Goal: Task Accomplishment & Management: Use online tool/utility

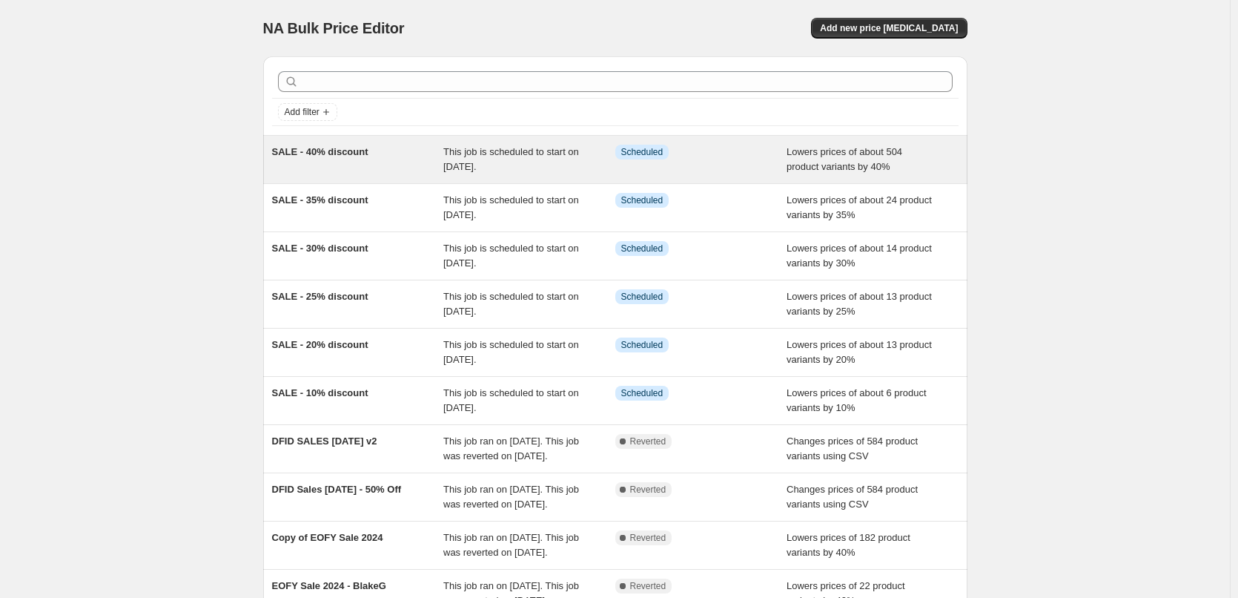
click at [507, 161] on span "This job is scheduled to start on [DATE]." at bounding box center [511, 159] width 136 height 26
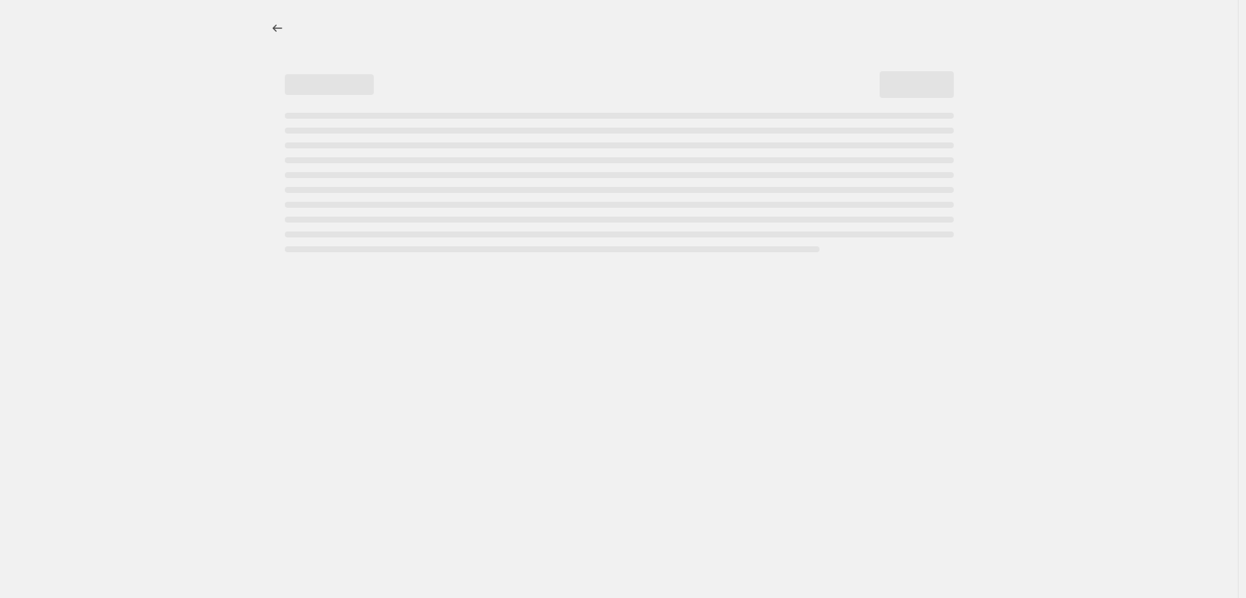
select select "percentage"
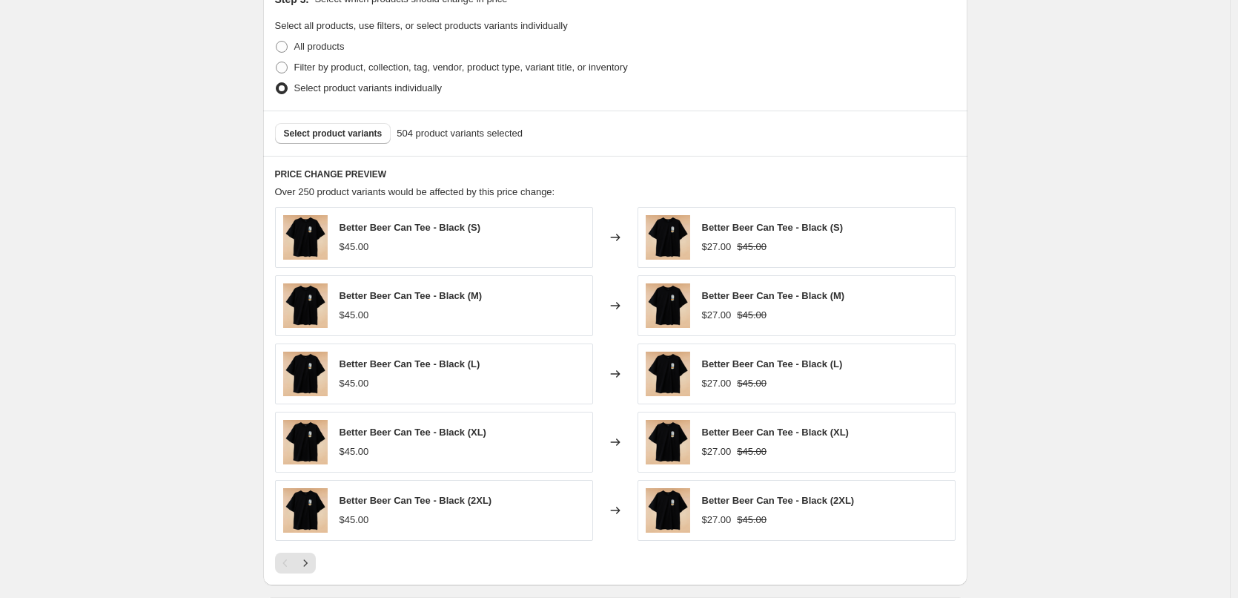
scroll to position [1038, 0]
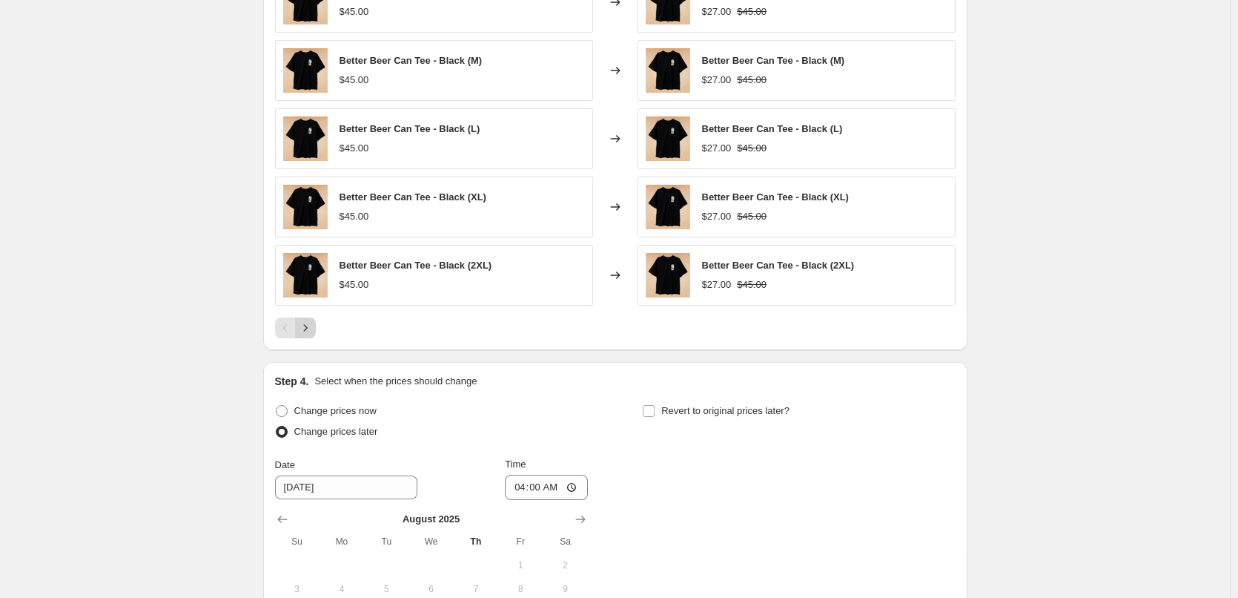
click at [316, 333] on button "Next" at bounding box center [305, 327] width 21 height 21
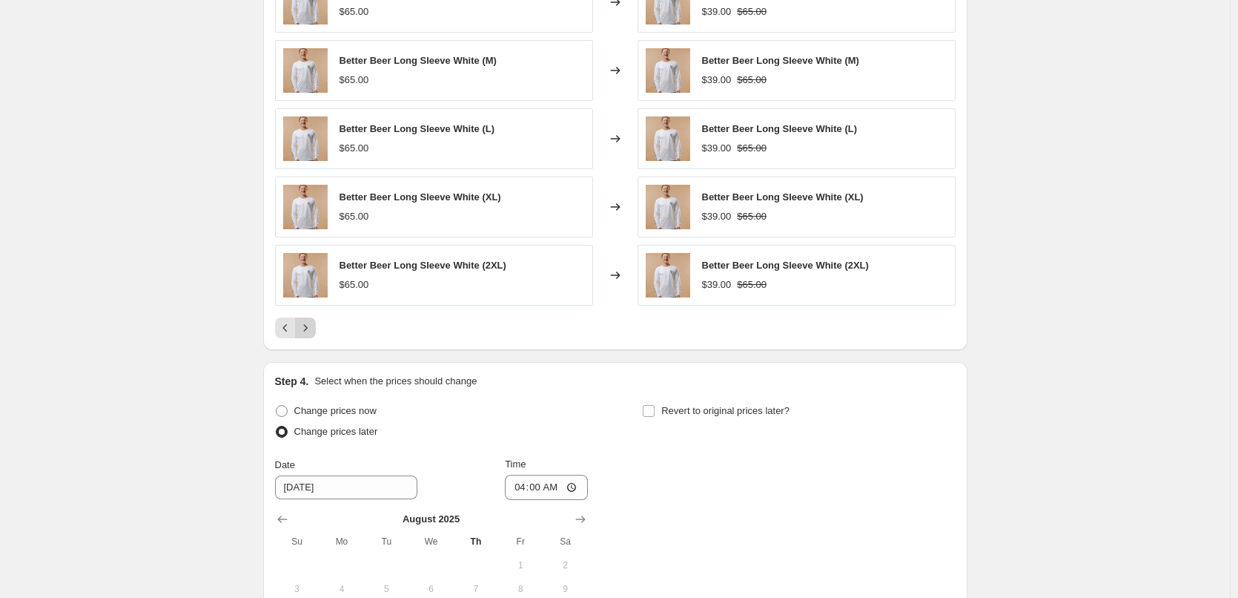
click at [316, 333] on button "Next" at bounding box center [305, 327] width 21 height 21
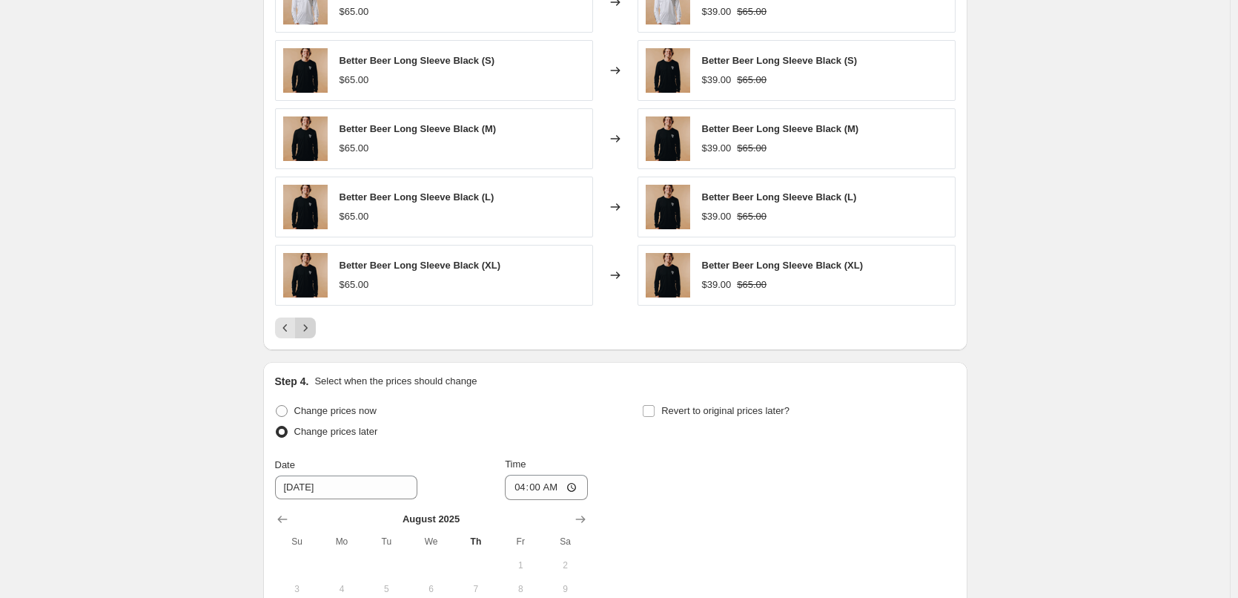
click at [316, 333] on button "Next" at bounding box center [305, 327] width 21 height 21
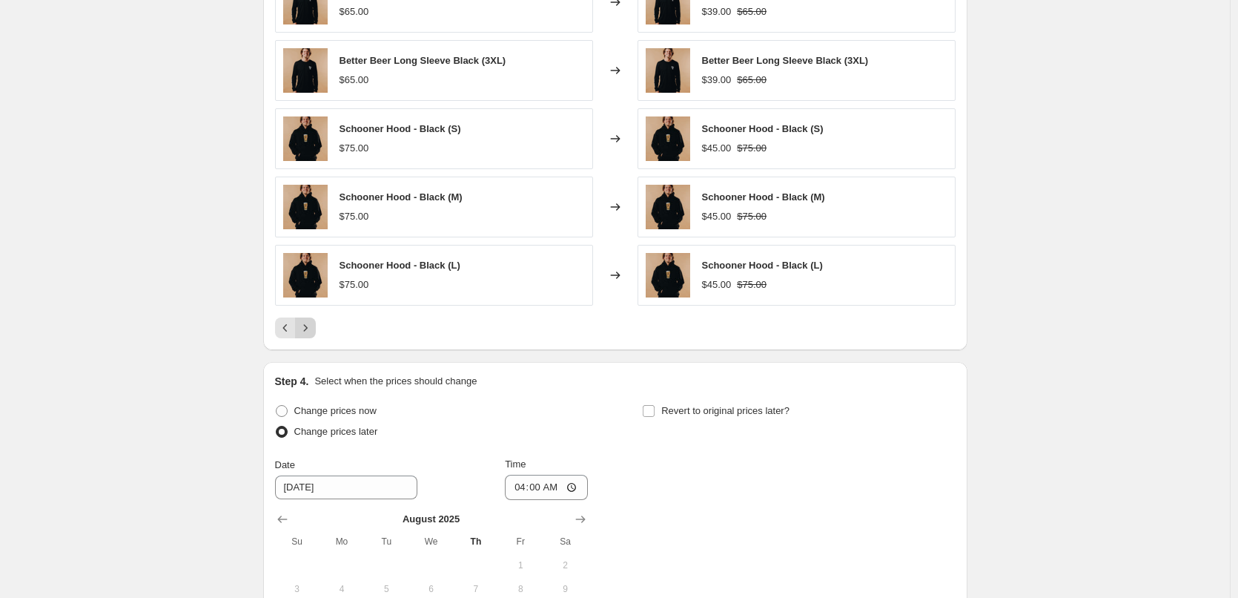
click at [316, 333] on button "Next" at bounding box center [305, 327] width 21 height 21
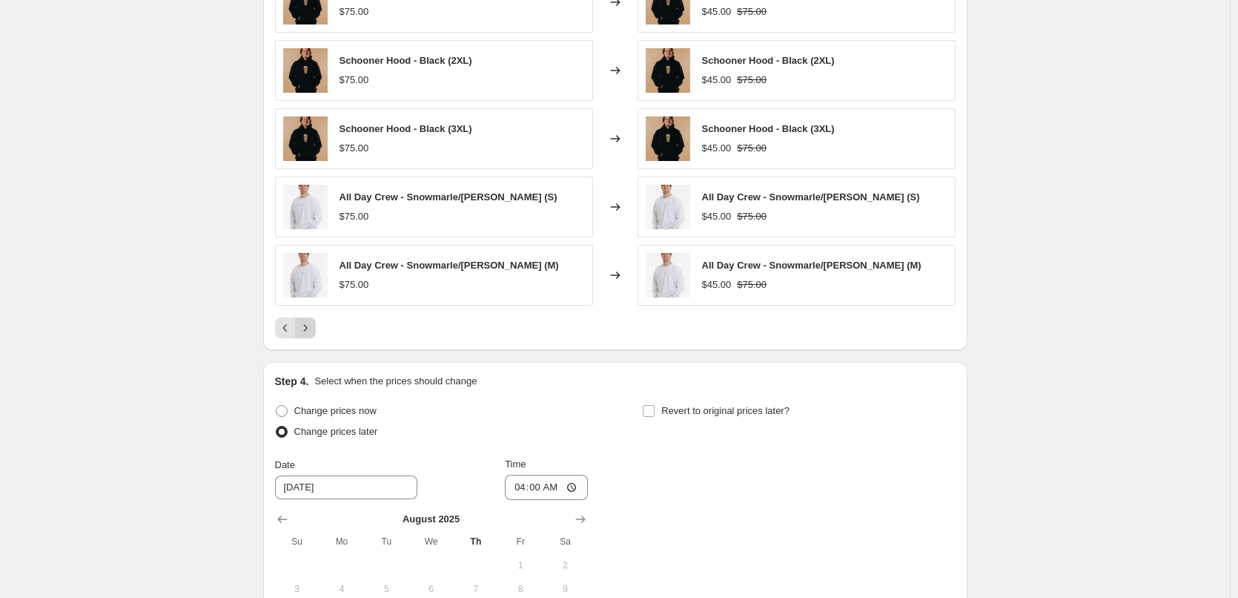
click at [316, 333] on button "Next" at bounding box center [305, 327] width 21 height 21
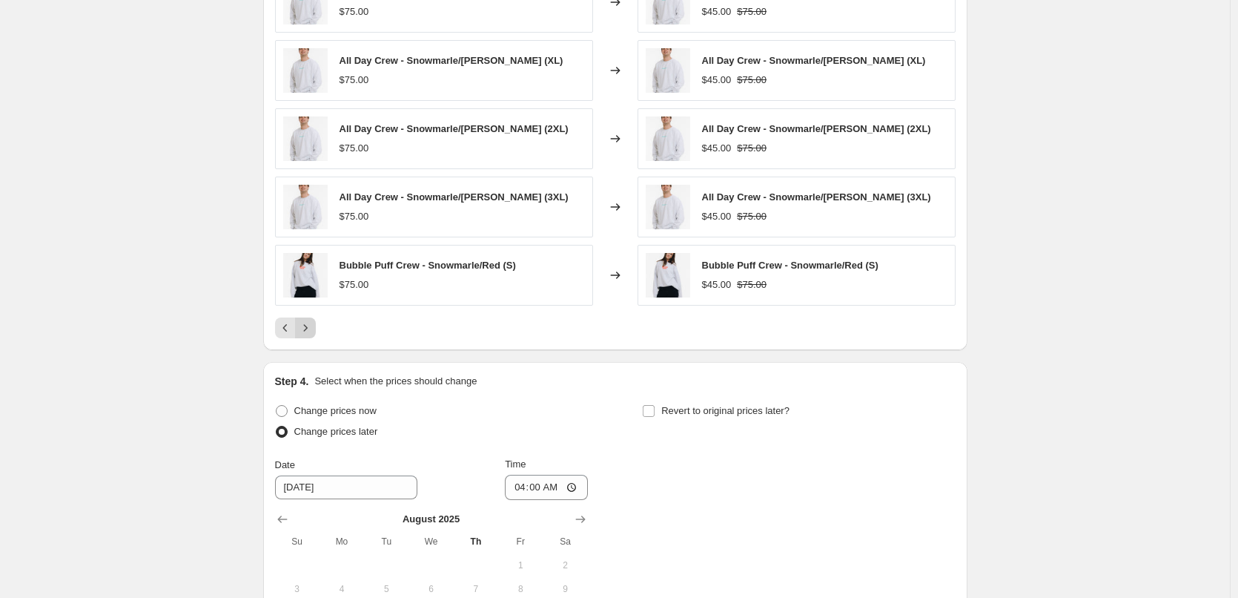
click at [316, 333] on button "Next" at bounding box center [305, 327] width 21 height 21
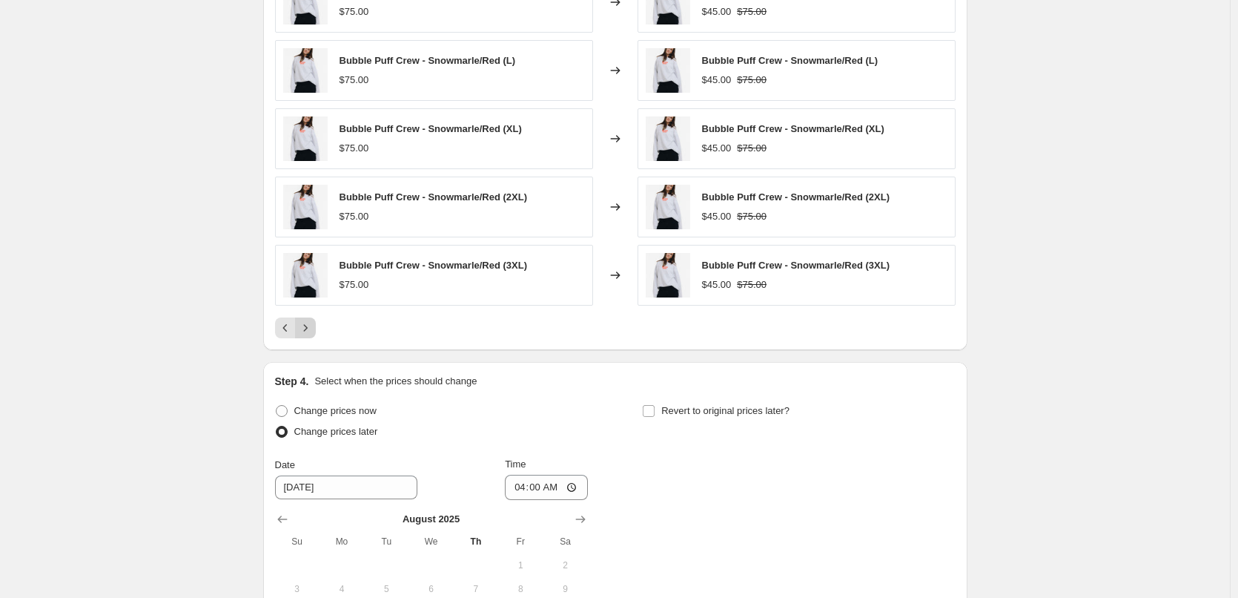
click at [316, 333] on button "Next" at bounding box center [305, 327] width 21 height 21
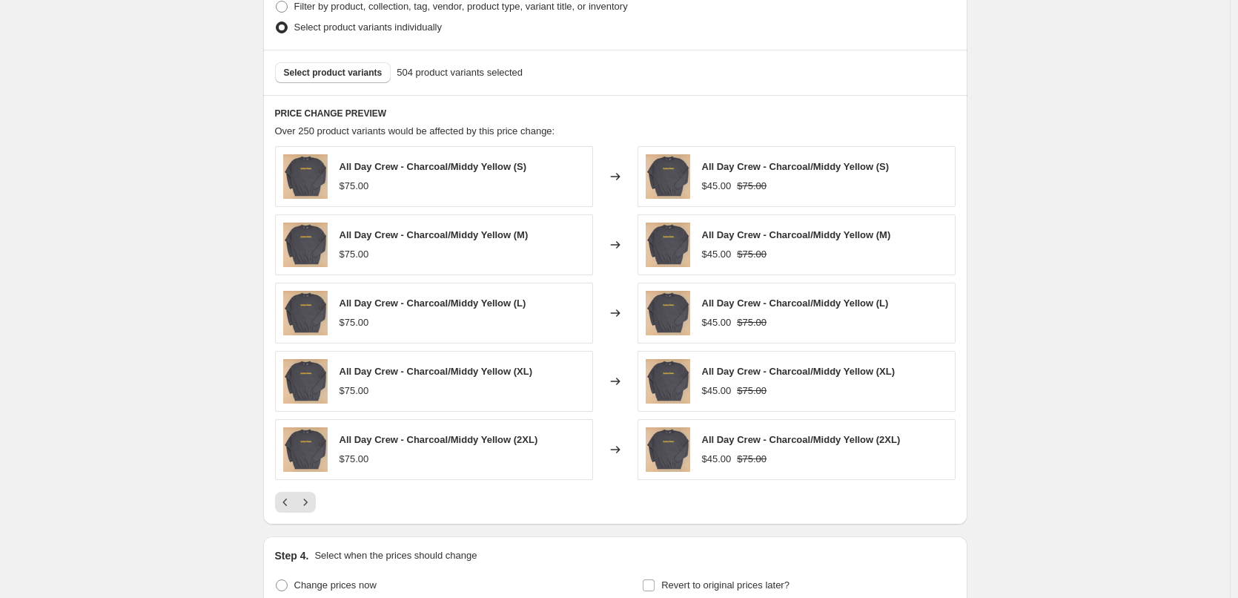
scroll to position [890, 0]
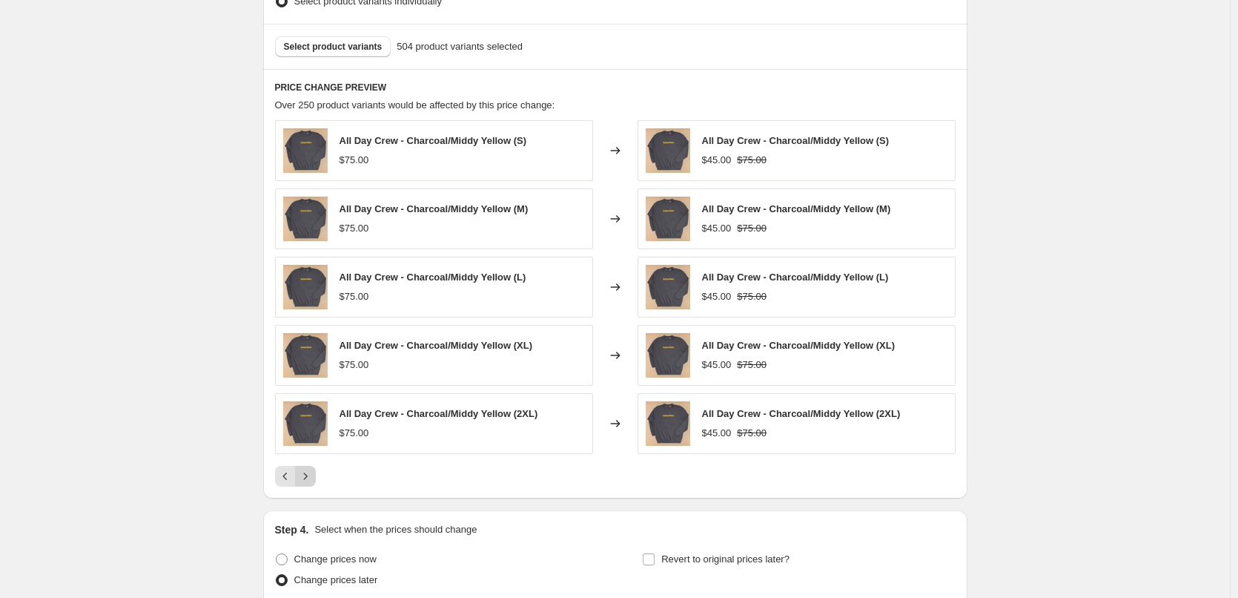
click at [313, 476] on icon "Next" at bounding box center [305, 476] width 15 height 15
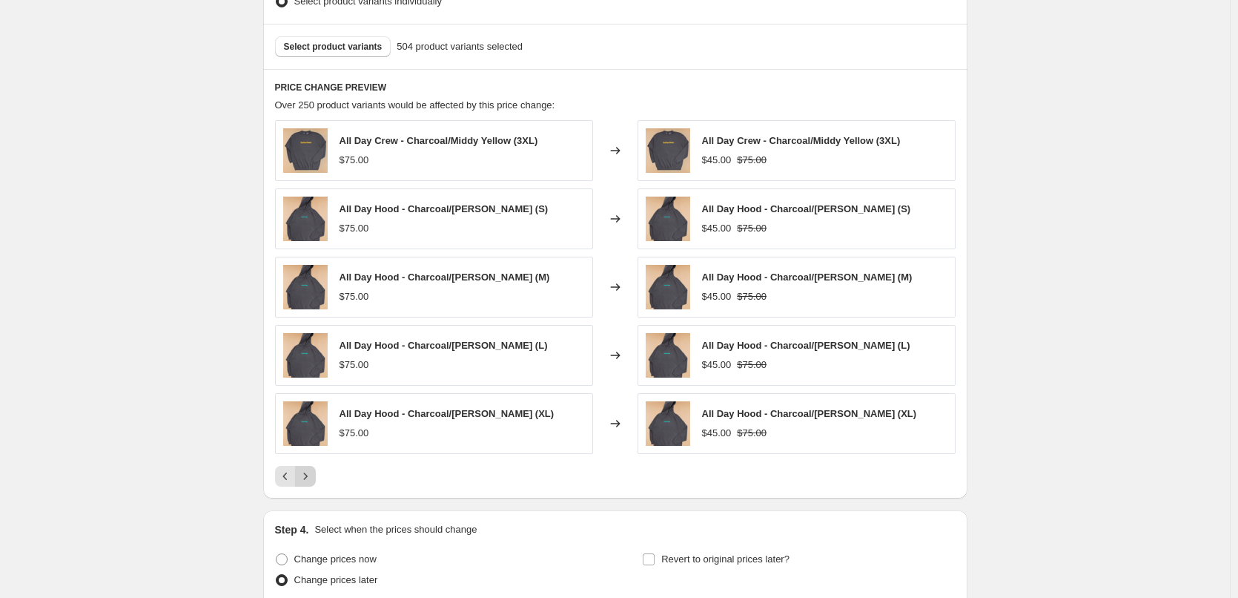
click at [313, 474] on icon "Next" at bounding box center [305, 476] width 15 height 15
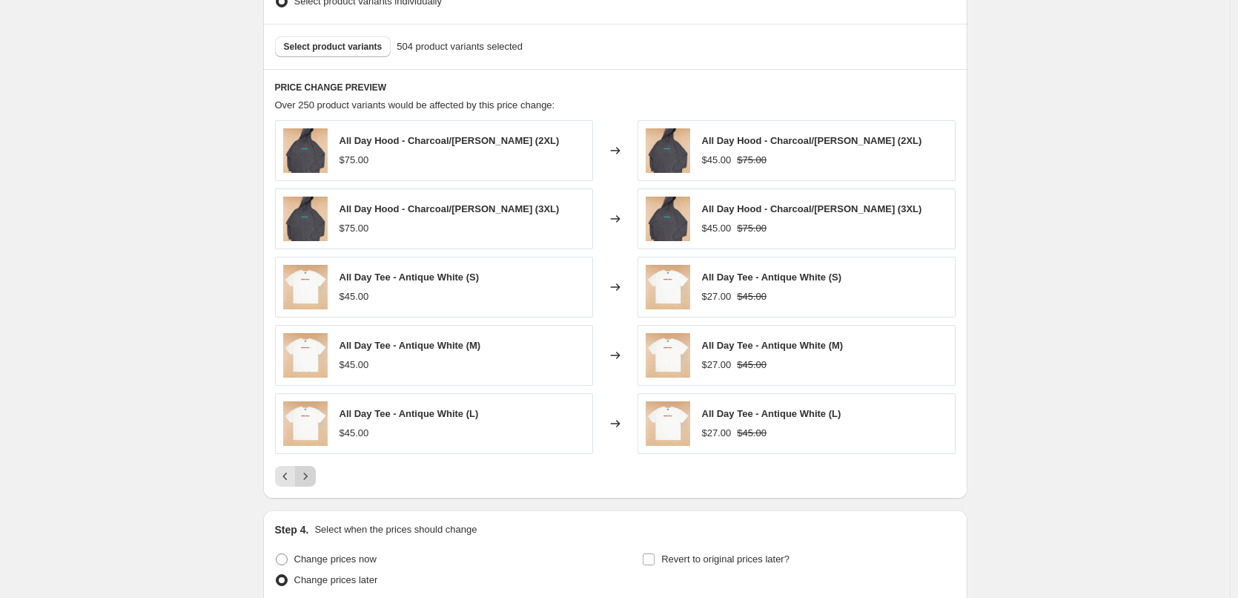
click at [313, 474] on icon "Next" at bounding box center [305, 476] width 15 height 15
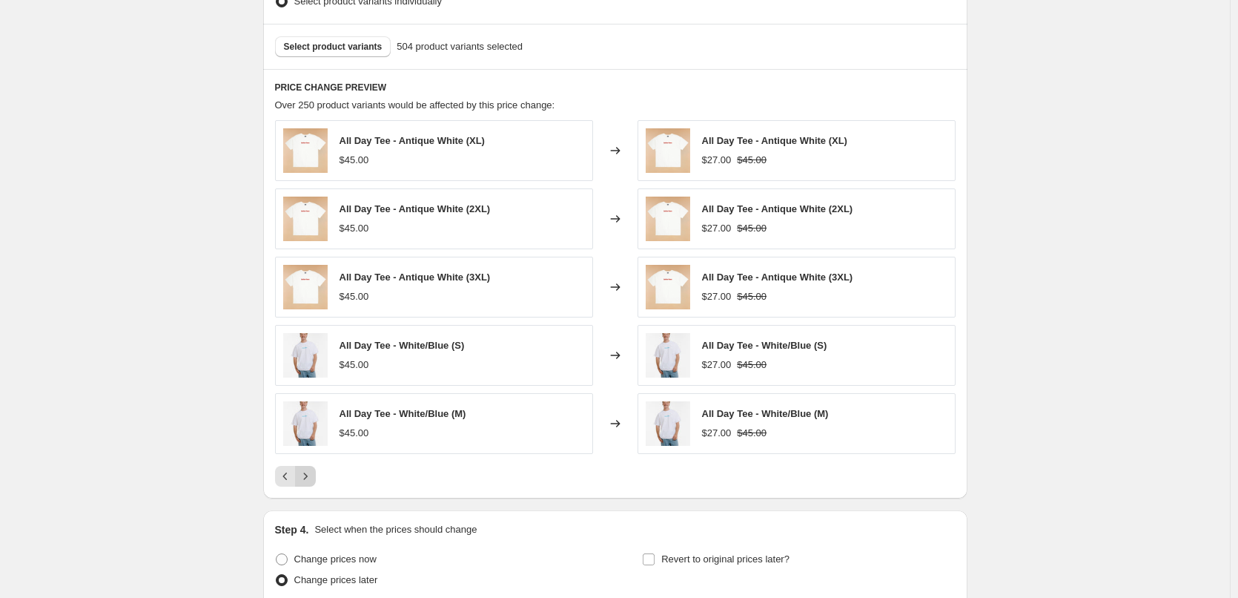
click at [313, 474] on icon "Next" at bounding box center [305, 476] width 15 height 15
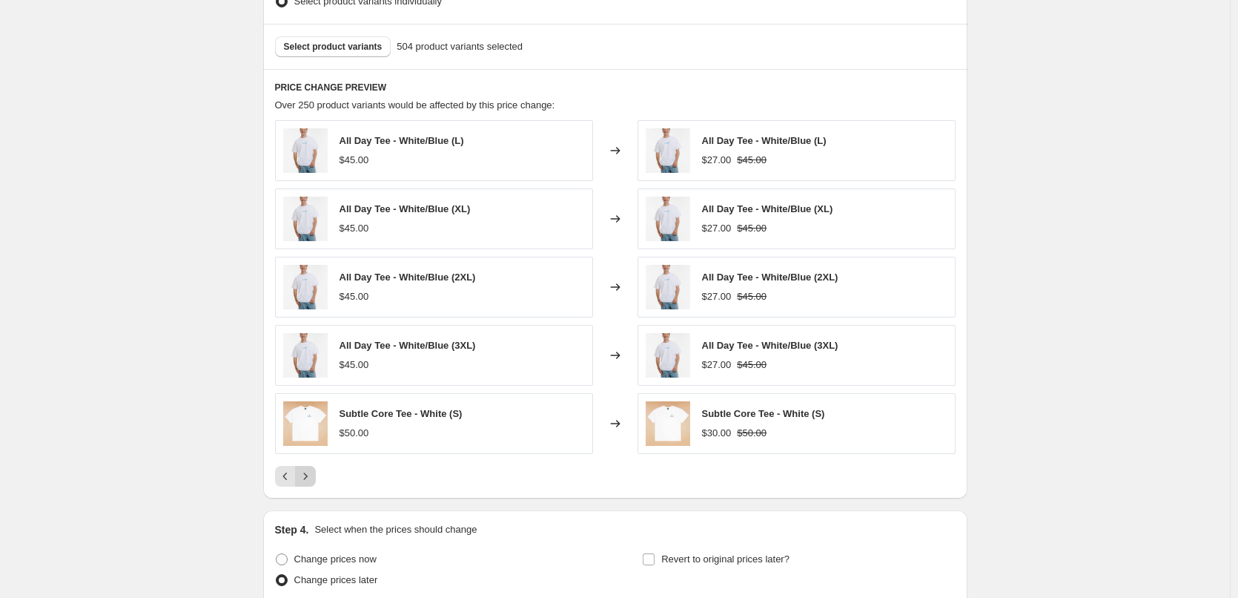
click at [313, 474] on icon "Next" at bounding box center [305, 476] width 15 height 15
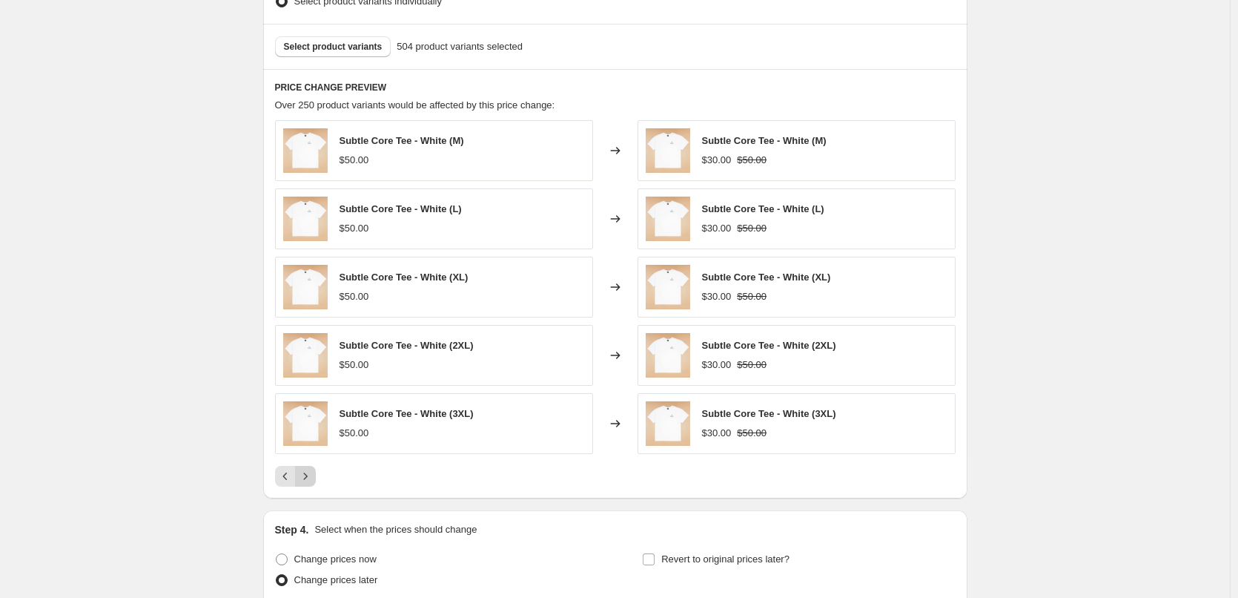
click at [316, 474] on button "Next" at bounding box center [305, 476] width 21 height 21
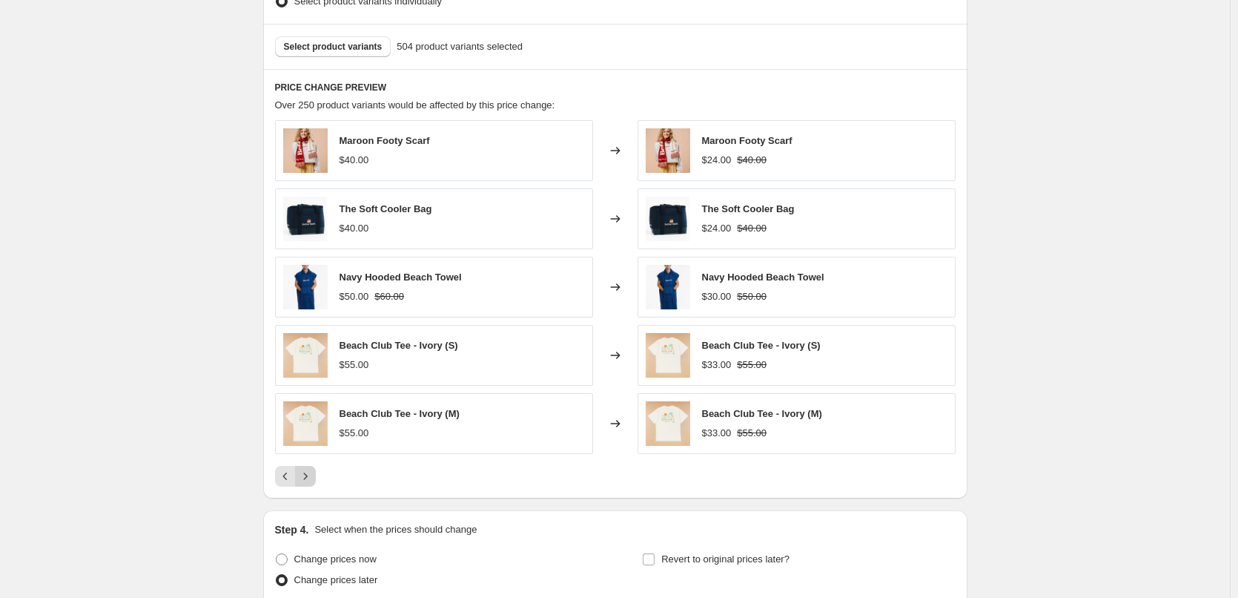
click at [316, 474] on button "Next" at bounding box center [305, 476] width 21 height 21
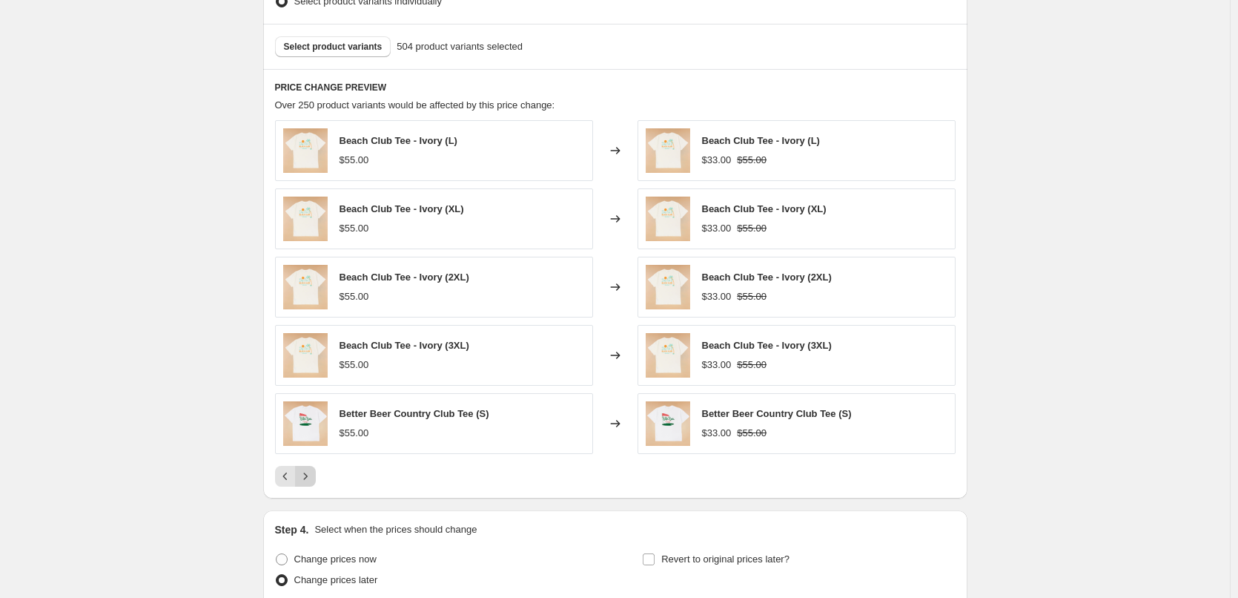
click at [316, 474] on button "Next" at bounding box center [305, 476] width 21 height 21
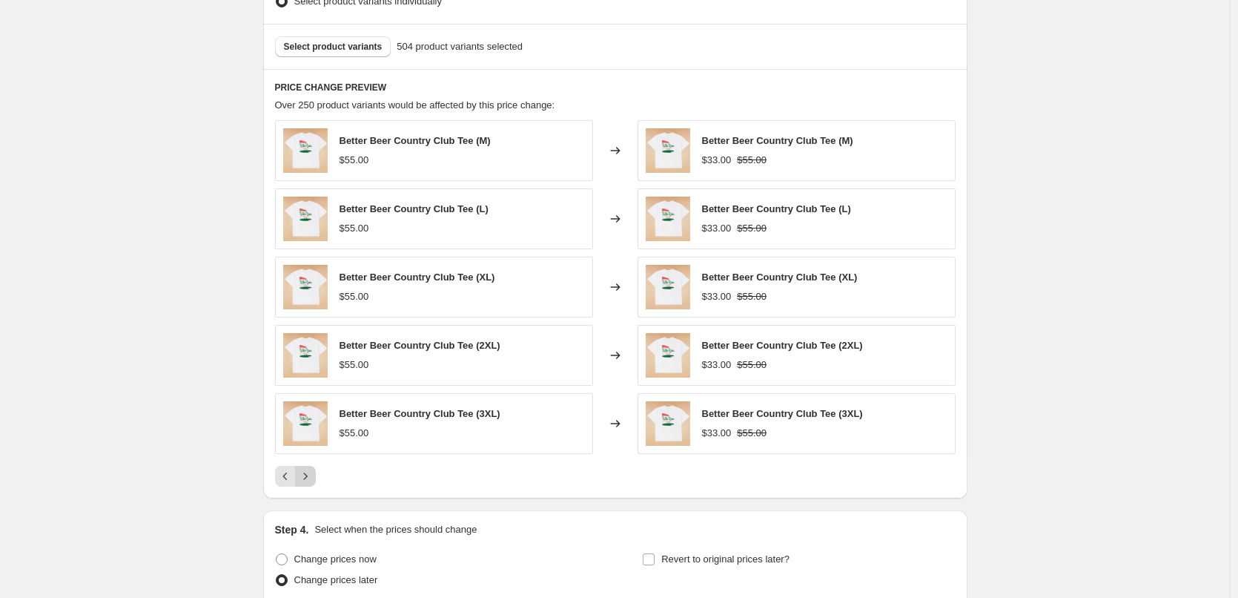
click at [316, 474] on button "Next" at bounding box center [305, 476] width 21 height 21
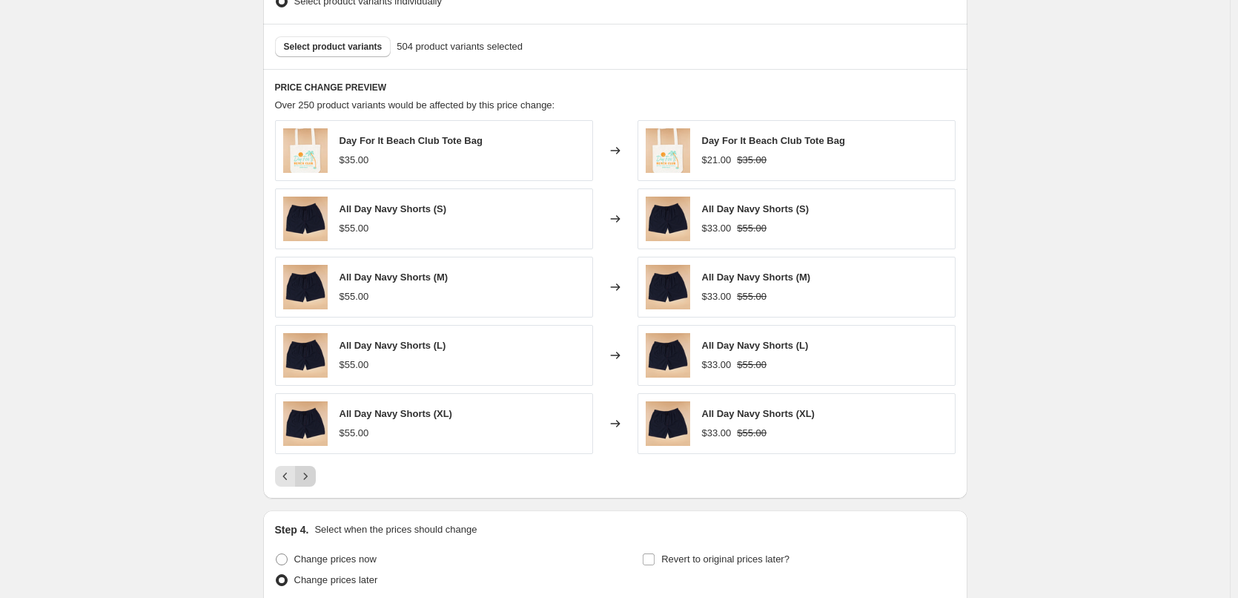
click at [316, 474] on button "Next" at bounding box center [305, 476] width 21 height 21
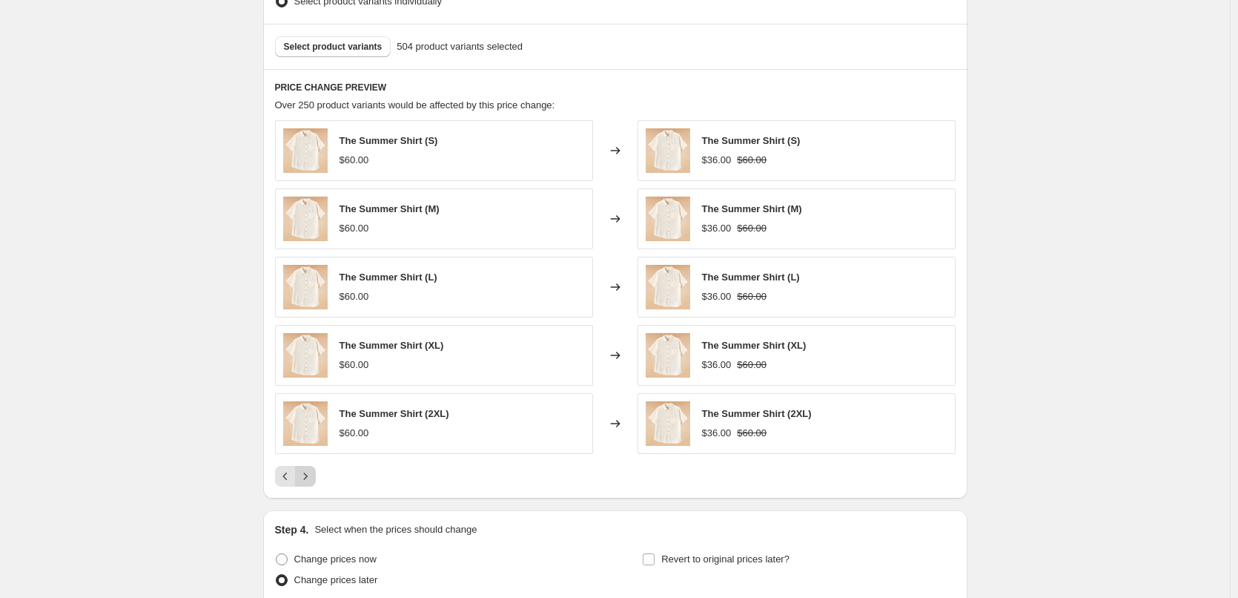
click at [316, 474] on button "Next" at bounding box center [305, 476] width 21 height 21
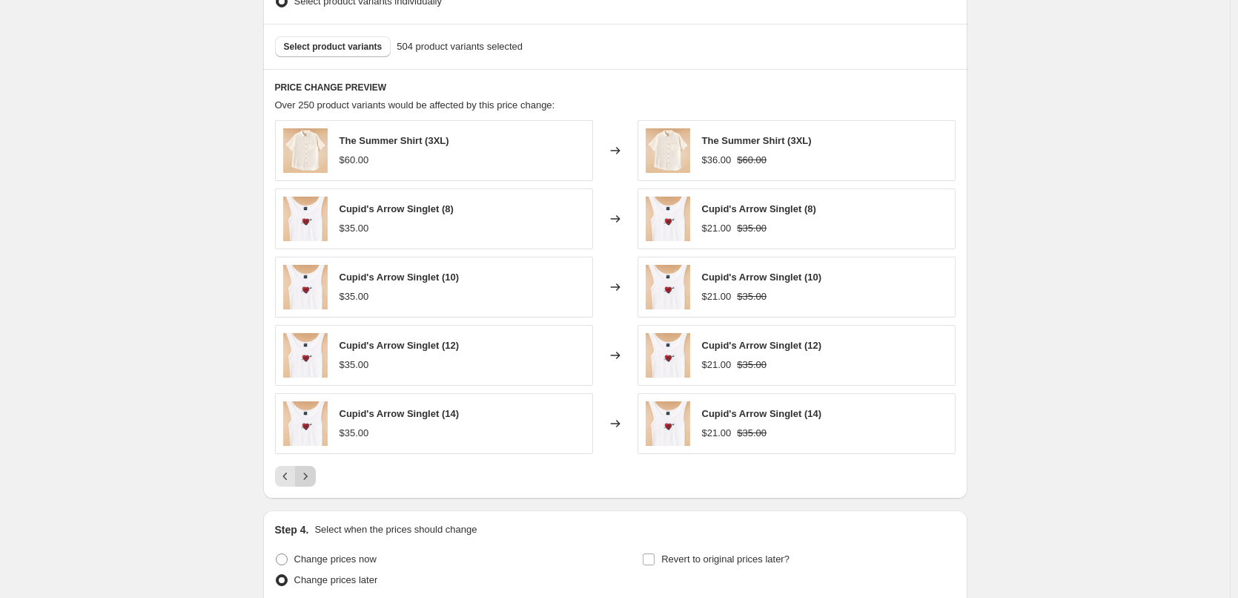
click at [316, 474] on button "Next" at bounding box center [305, 476] width 21 height 21
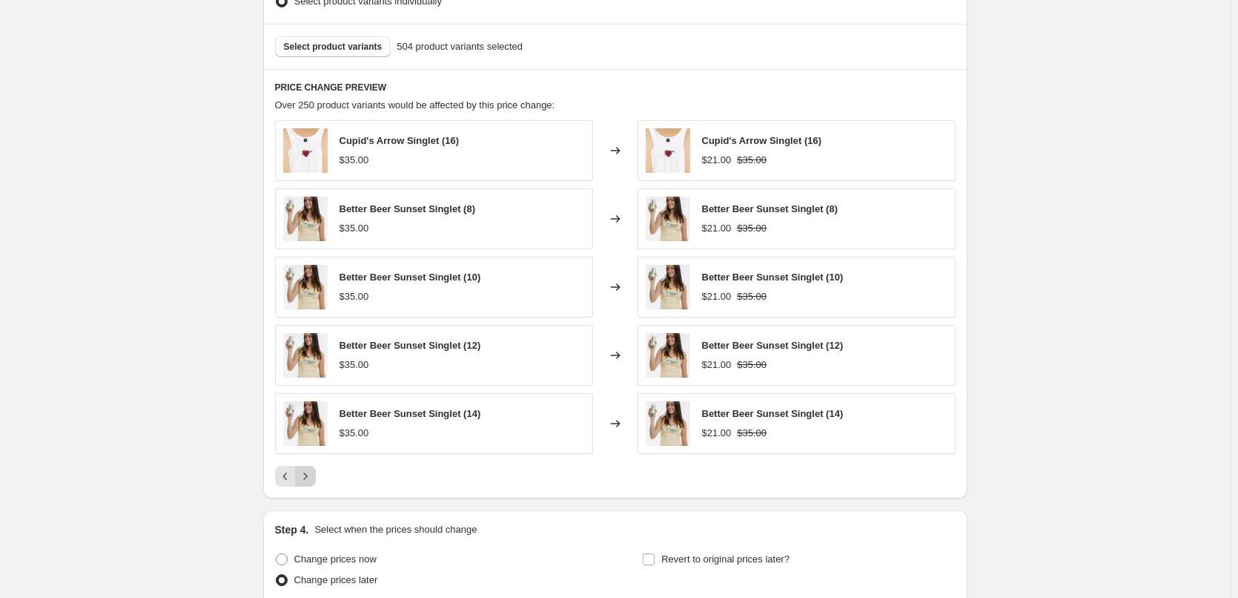
click at [316, 474] on button "Next" at bounding box center [305, 476] width 21 height 21
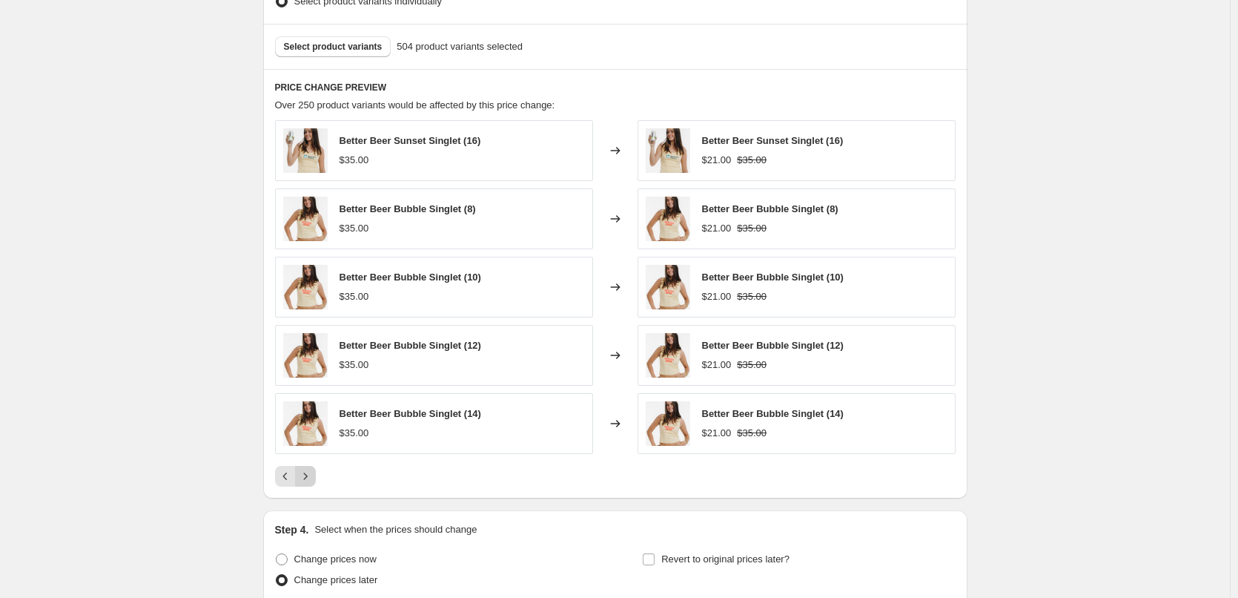
click at [316, 474] on button "Next" at bounding box center [305, 476] width 21 height 21
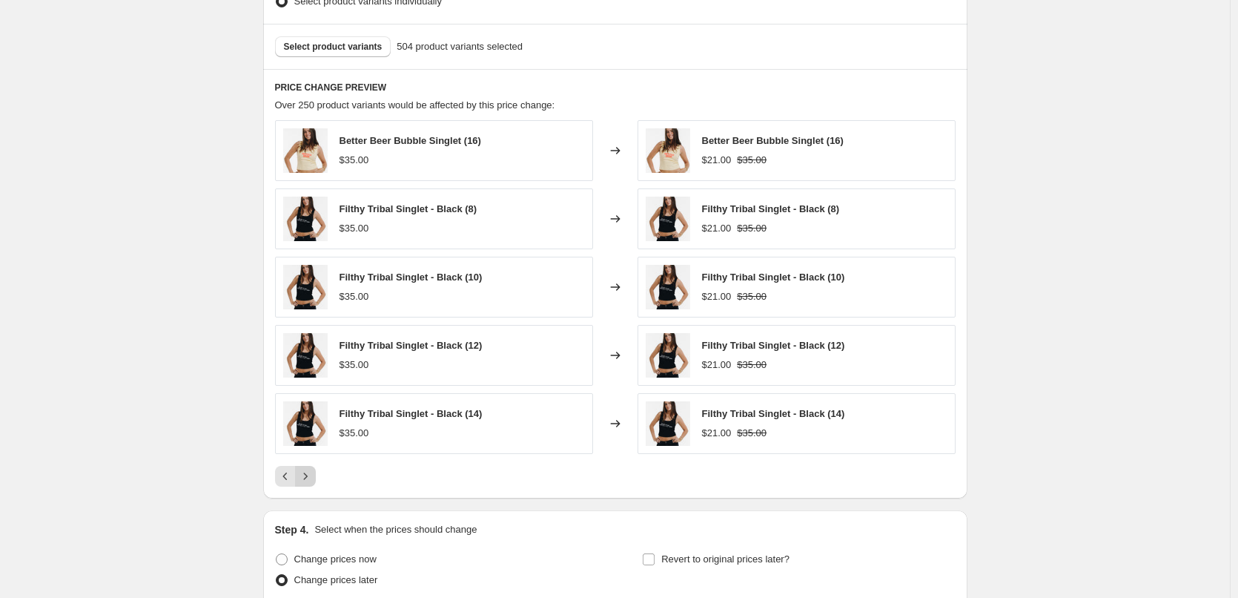
click at [316, 474] on button "Next" at bounding box center [305, 476] width 21 height 21
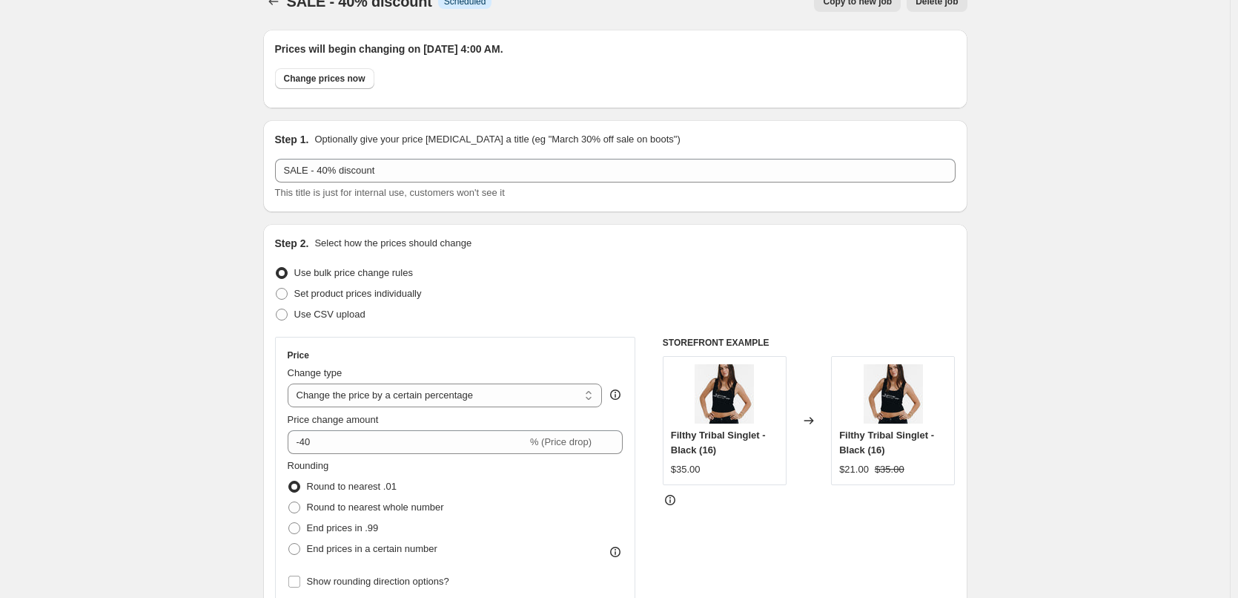
scroll to position [0, 0]
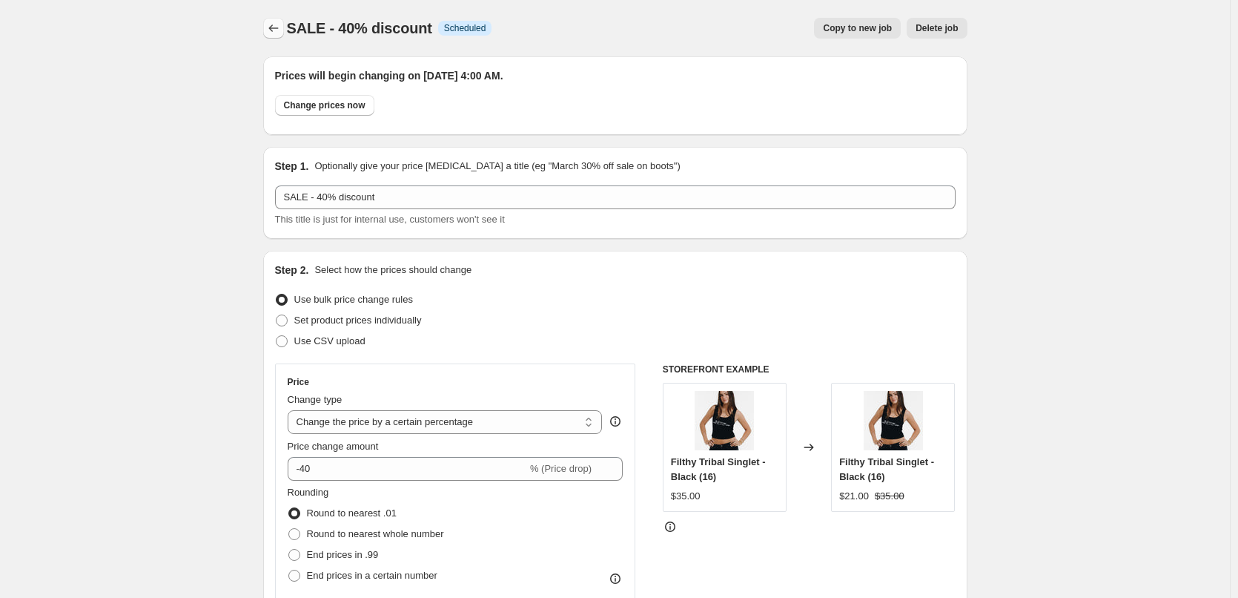
click at [274, 26] on icon "Price change jobs" at bounding box center [273, 28] width 15 height 15
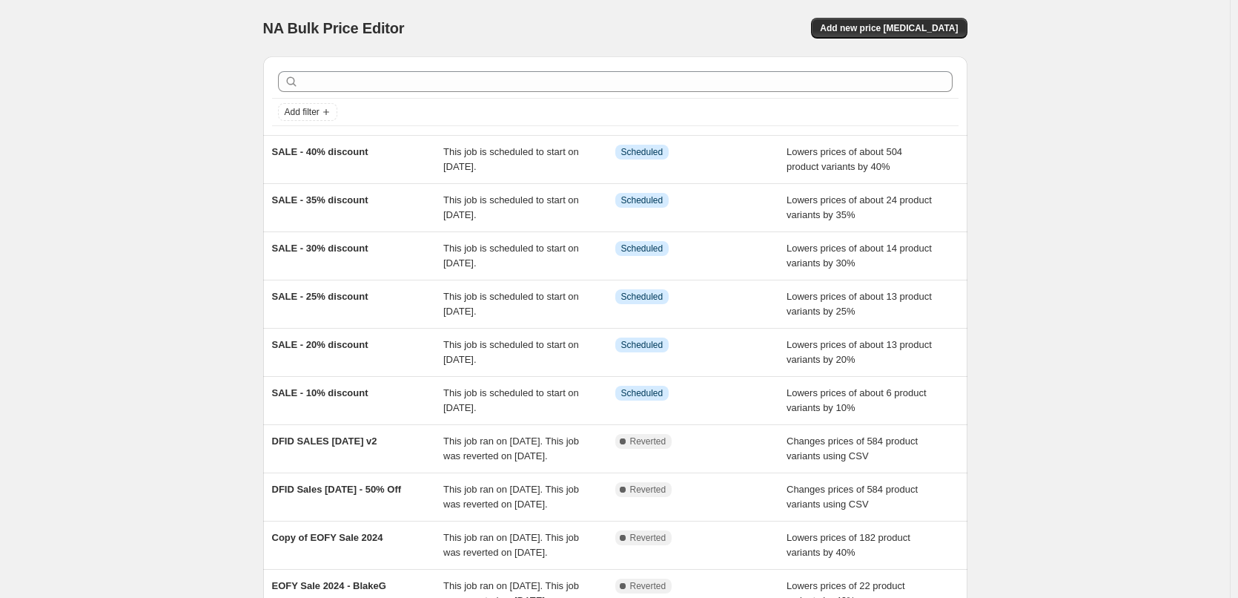
click at [1114, 98] on div "NA Bulk Price Editor. This page is ready NA Bulk Price Editor Add new price [ME…" at bounding box center [615, 382] width 1230 height 764
